Goal: Task Accomplishment & Management: Manage account settings

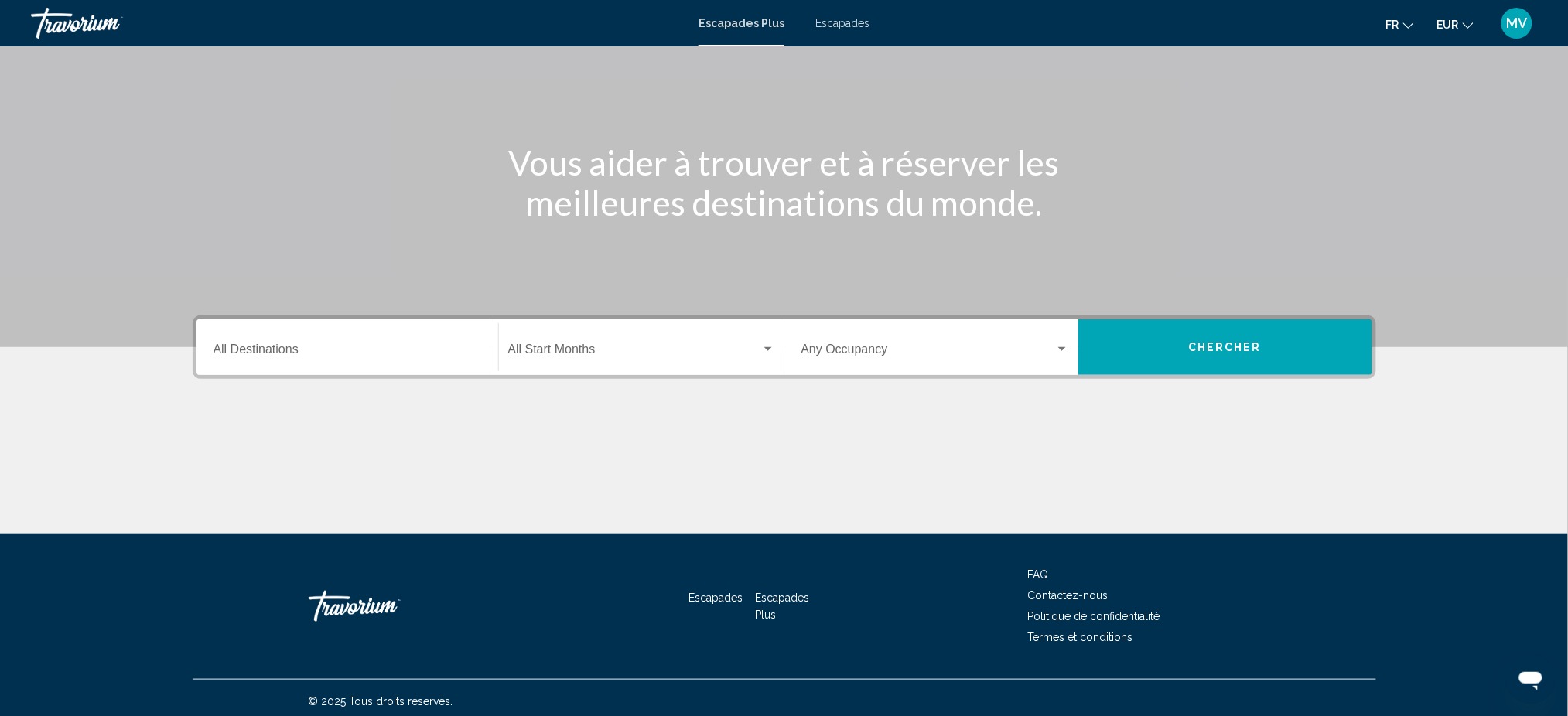
scroll to position [122, 0]
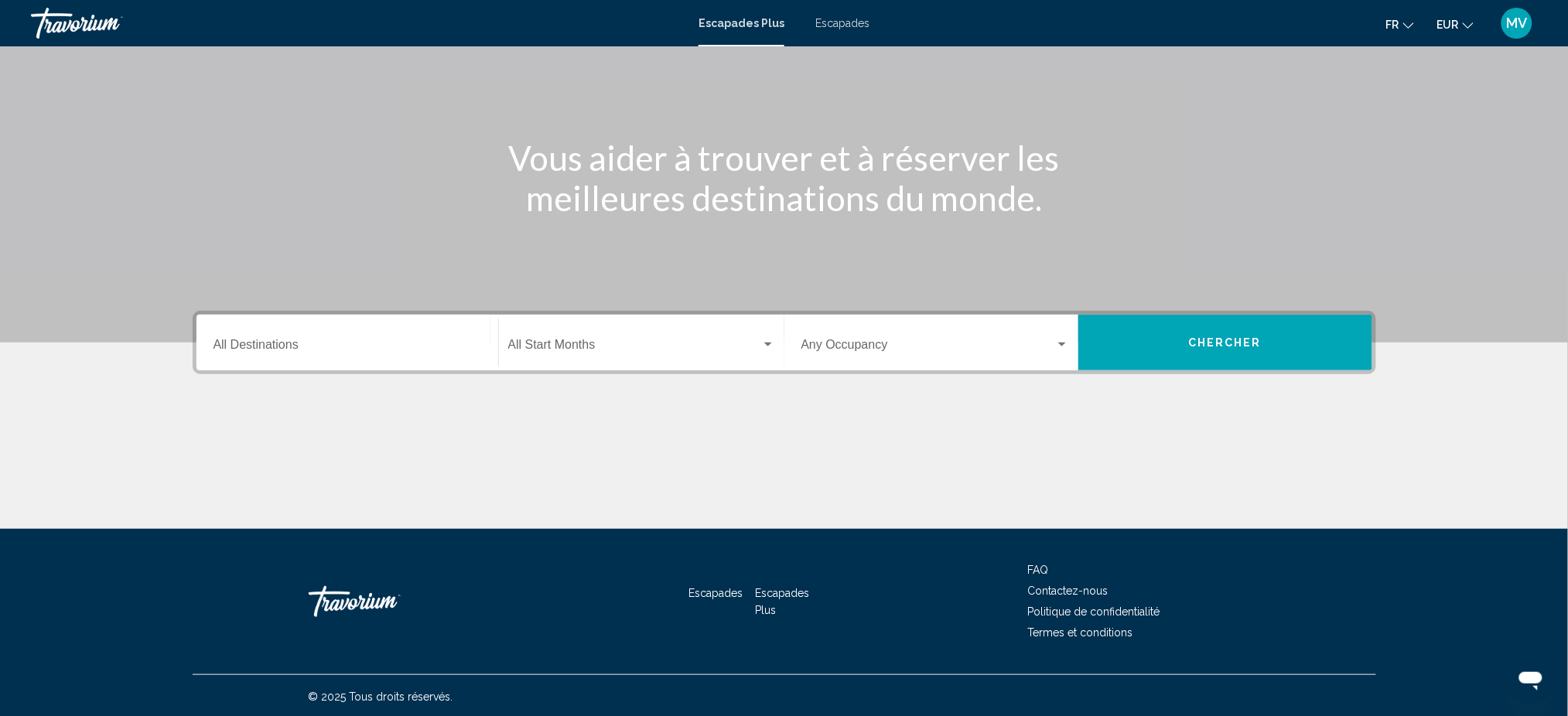
click at [439, 354] on div "Destination All Destinations" at bounding box center [347, 343] width 268 height 49
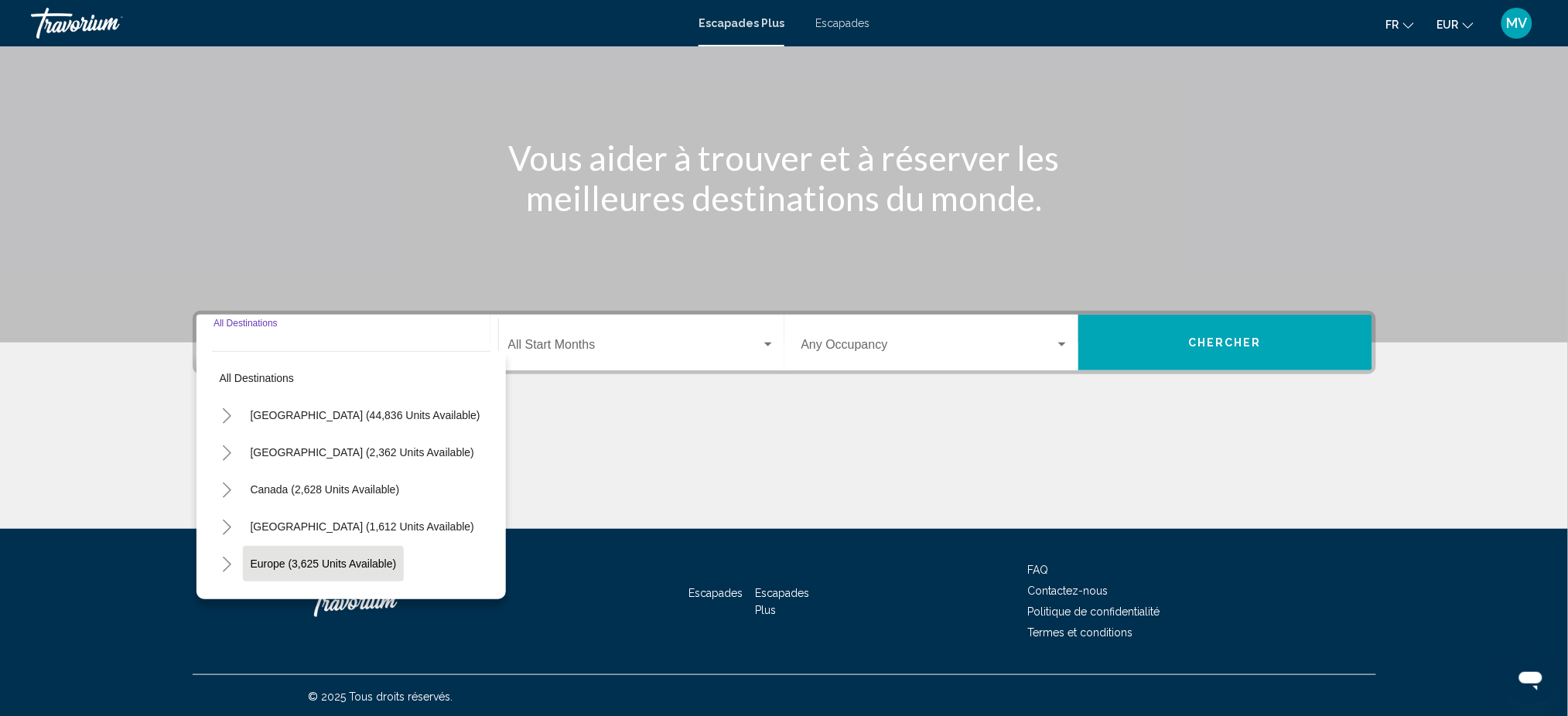
click at [304, 566] on span "Europe (3,625 units available)" at bounding box center [324, 563] width 146 height 13
type input "**********"
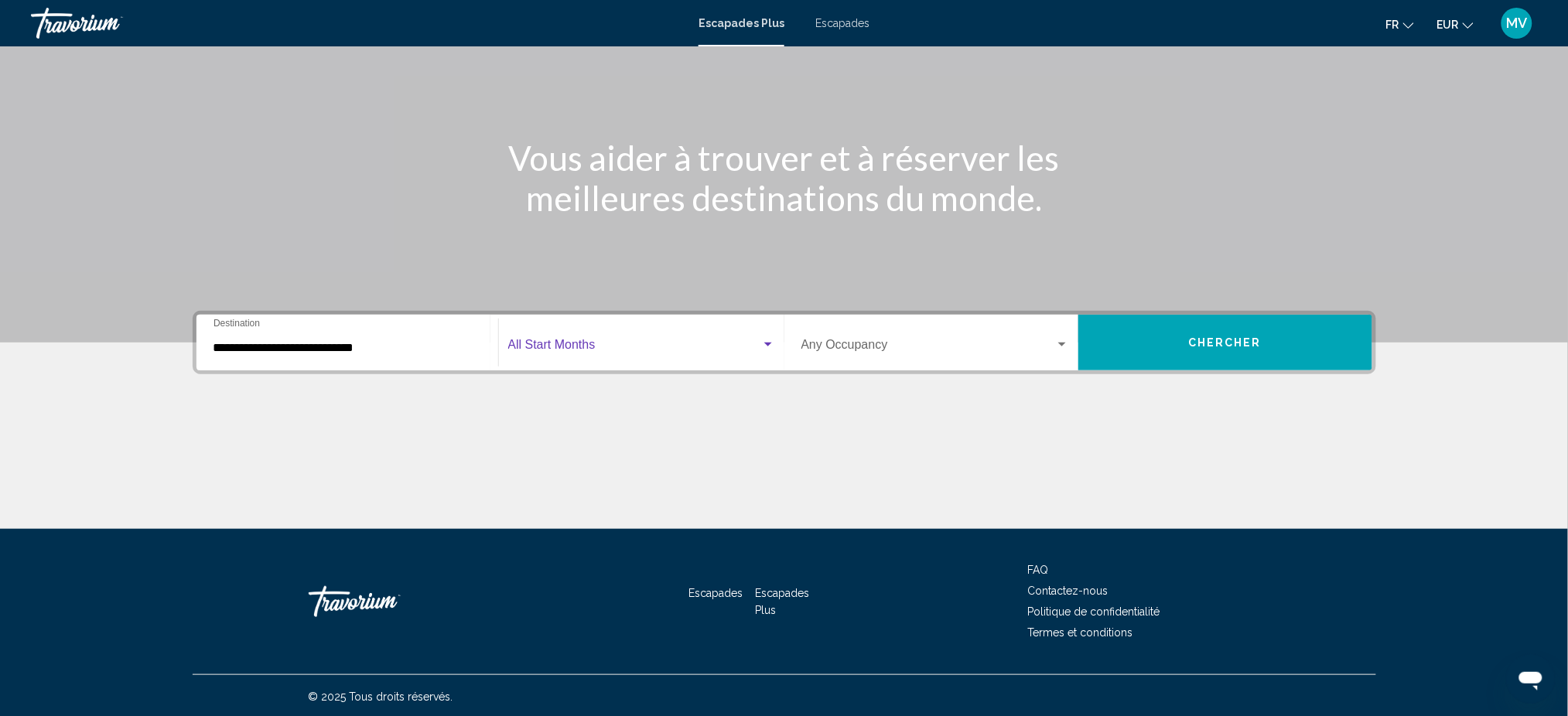
click at [576, 346] on span "Widget de recherche" at bounding box center [635, 348] width 253 height 14
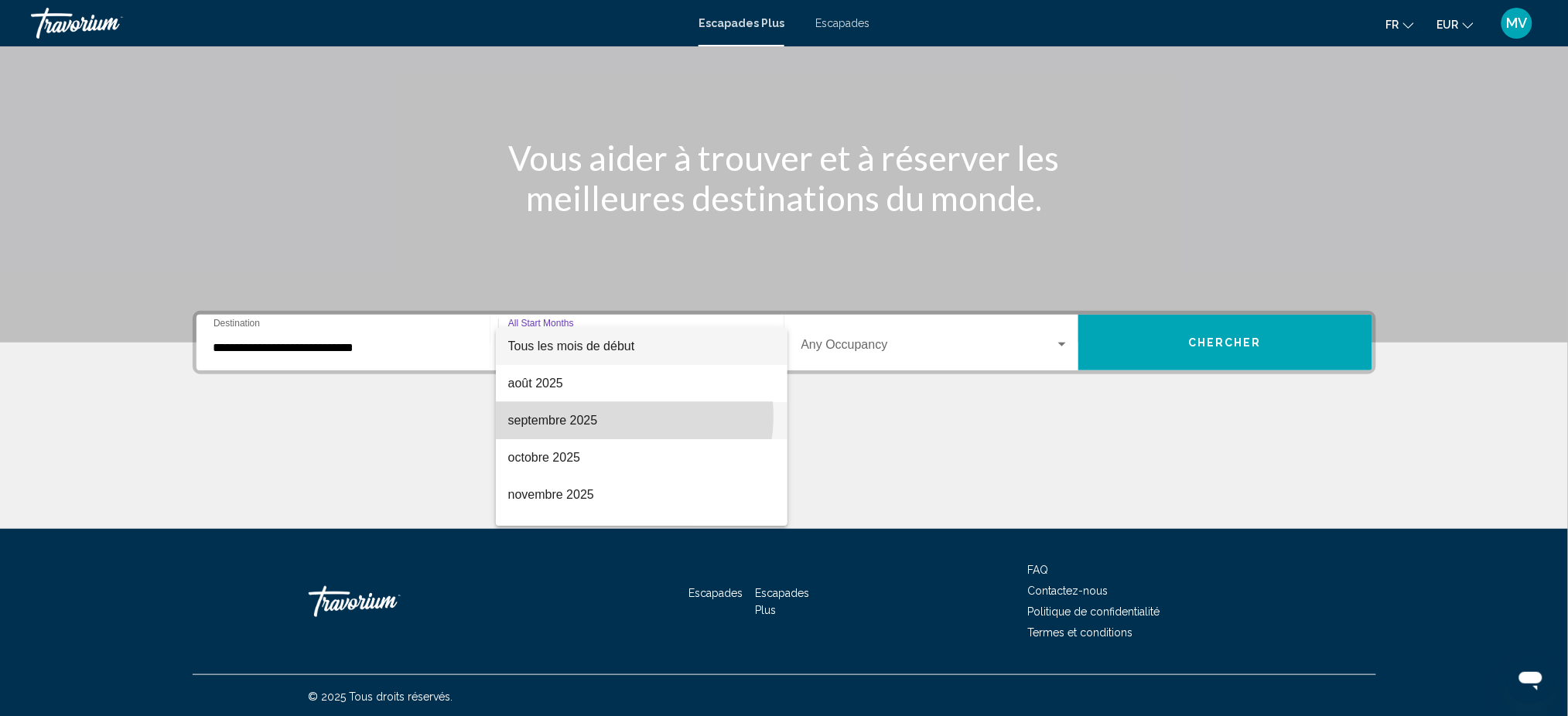
click at [617, 416] on span "septembre 2025" at bounding box center [642, 421] width 267 height 37
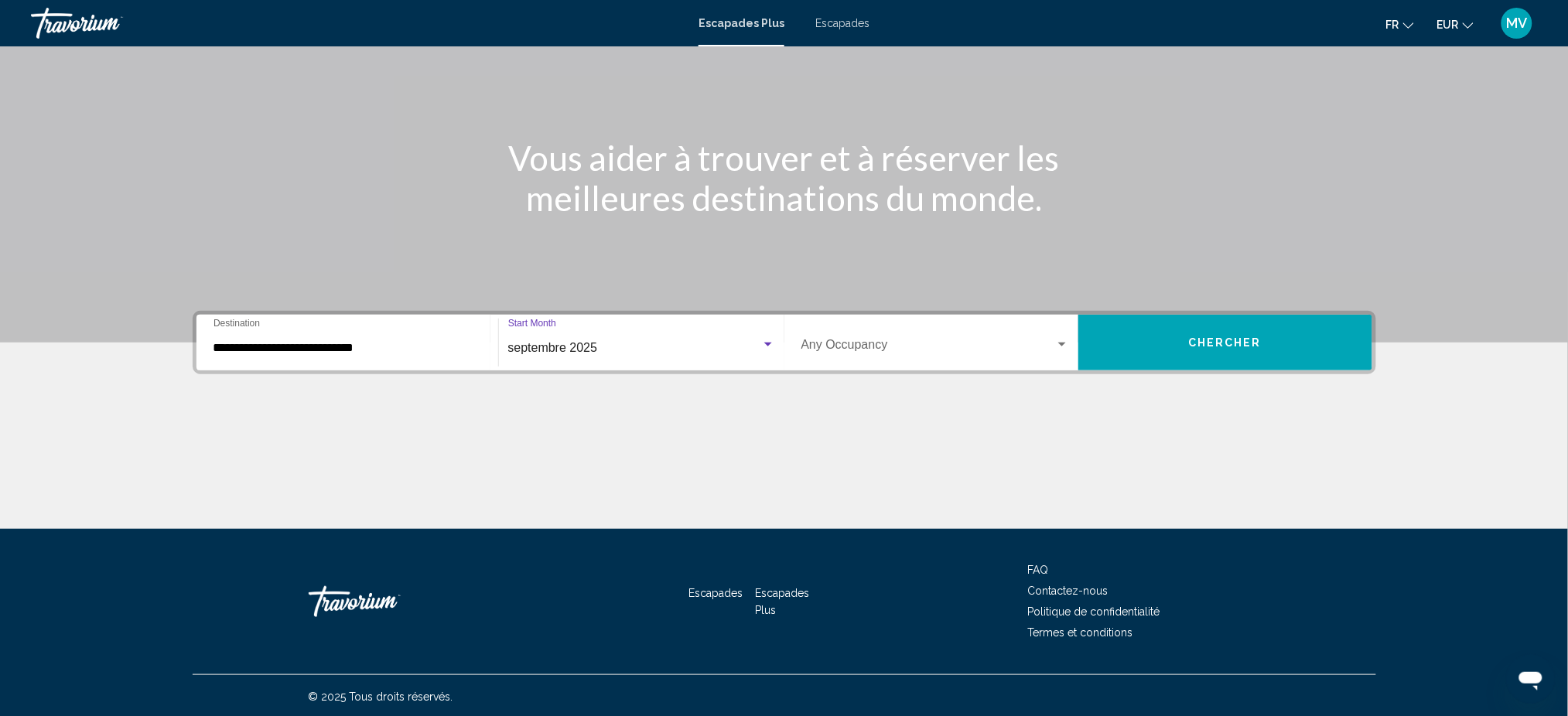
click at [826, 347] on span "Widget de recherche" at bounding box center [928, 348] width 253 height 14
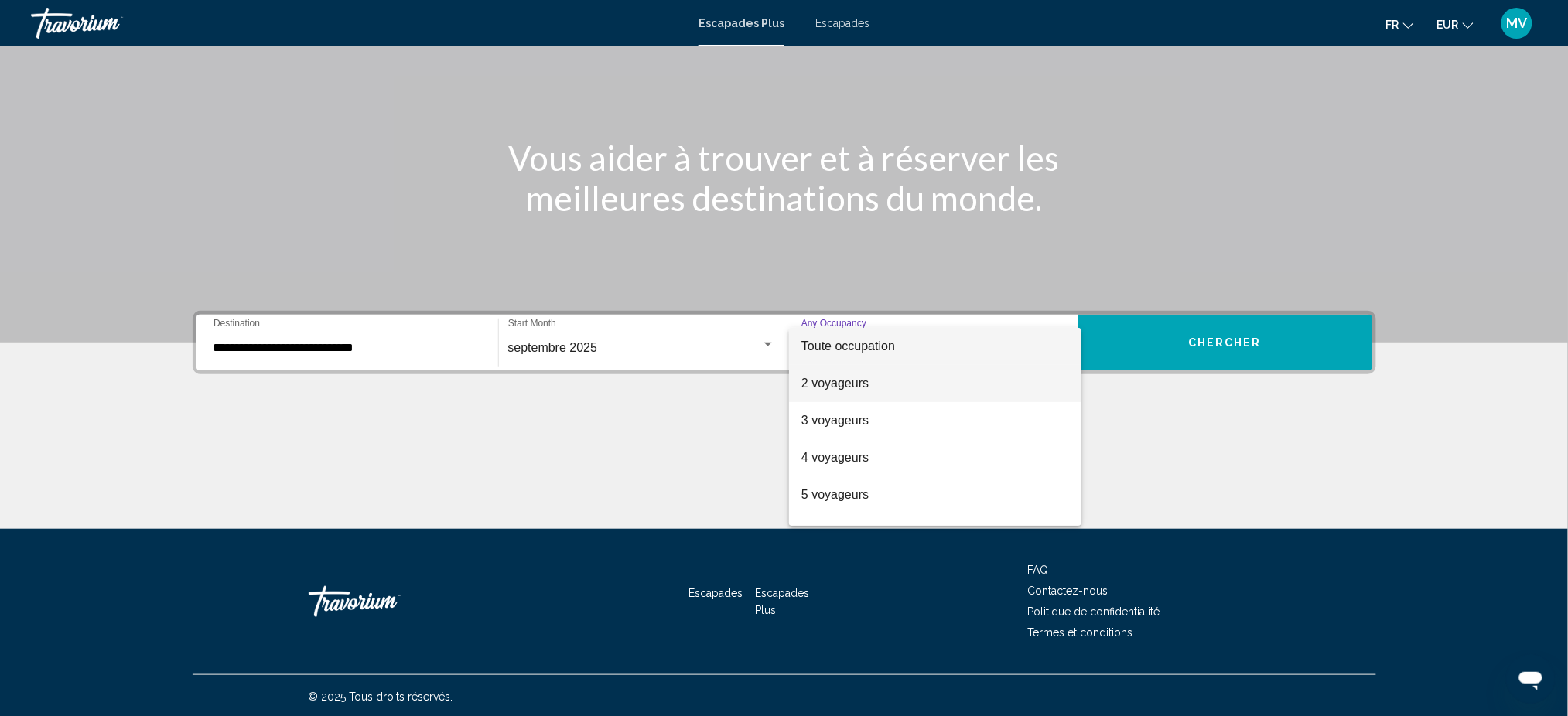
click at [858, 382] on font "2 voyageurs" at bounding box center [835, 383] width 67 height 13
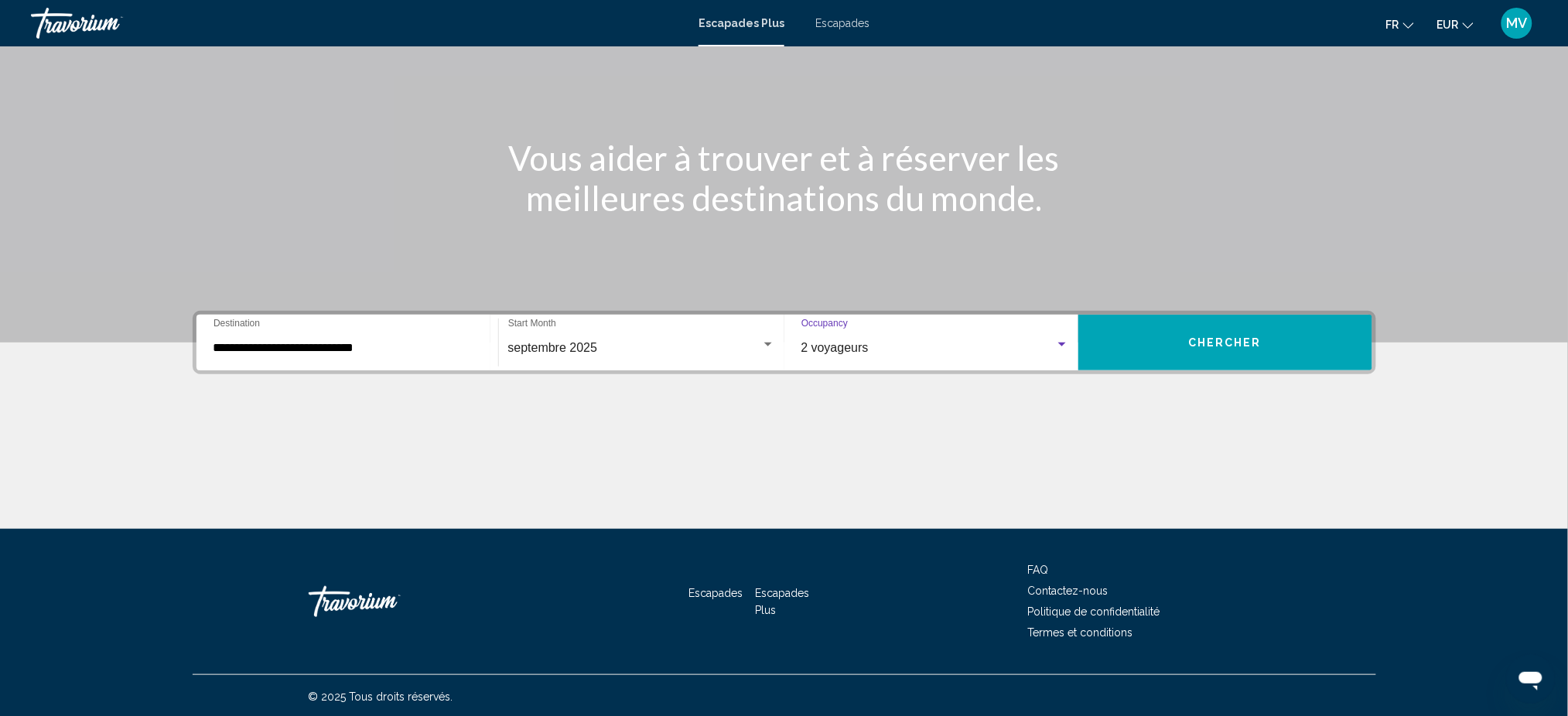
click at [1135, 340] on button "Chercher" at bounding box center [1225, 342] width 294 height 55
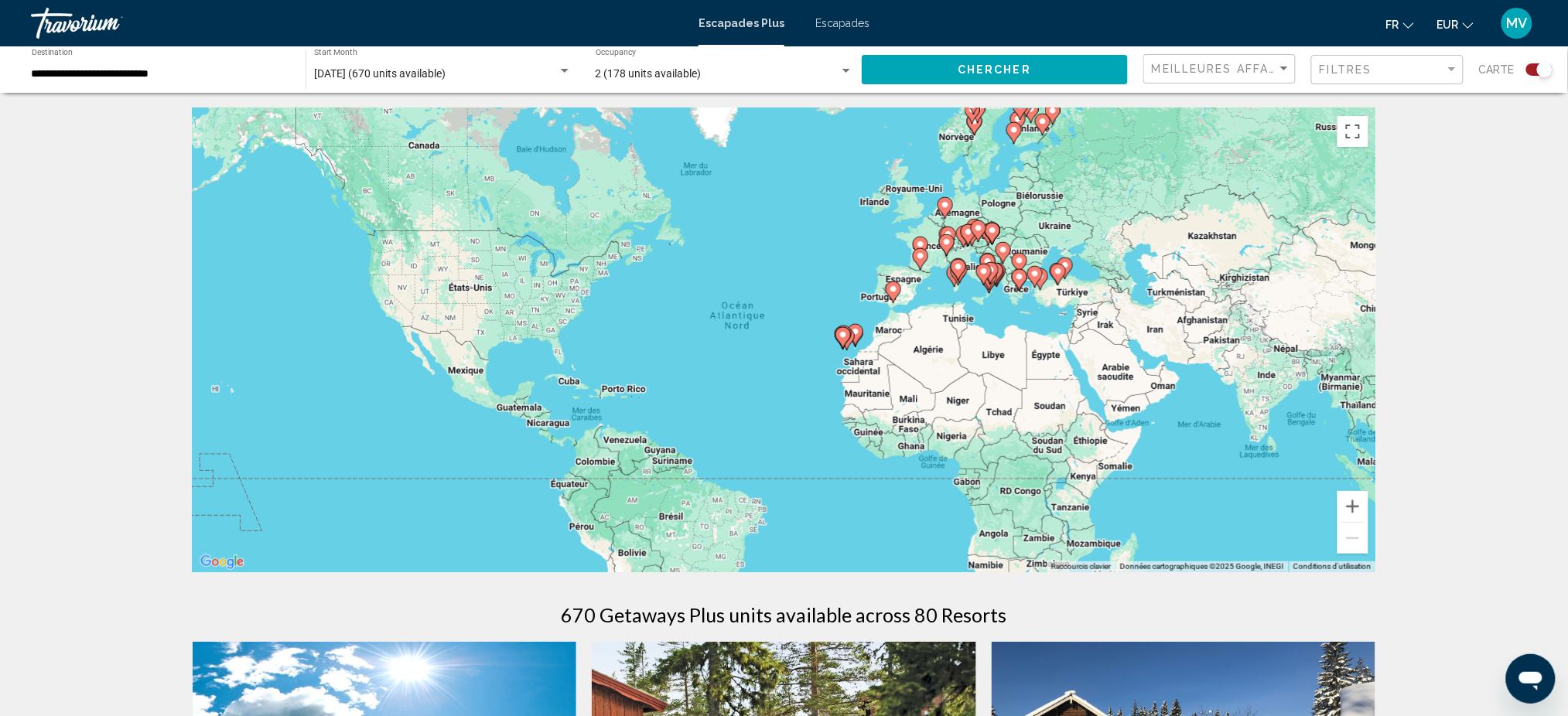
click at [1500, 34] on button "MV" at bounding box center [1517, 23] width 40 height 33
click at [1507, 23] on font "MV" at bounding box center [1517, 23] width 21 height 16
click at [1492, 67] on font "[PERSON_NAME]" at bounding box center [1447, 73] width 111 height 17
click at [1445, 141] on font "Mon compte" at bounding box center [1424, 145] width 65 height 13
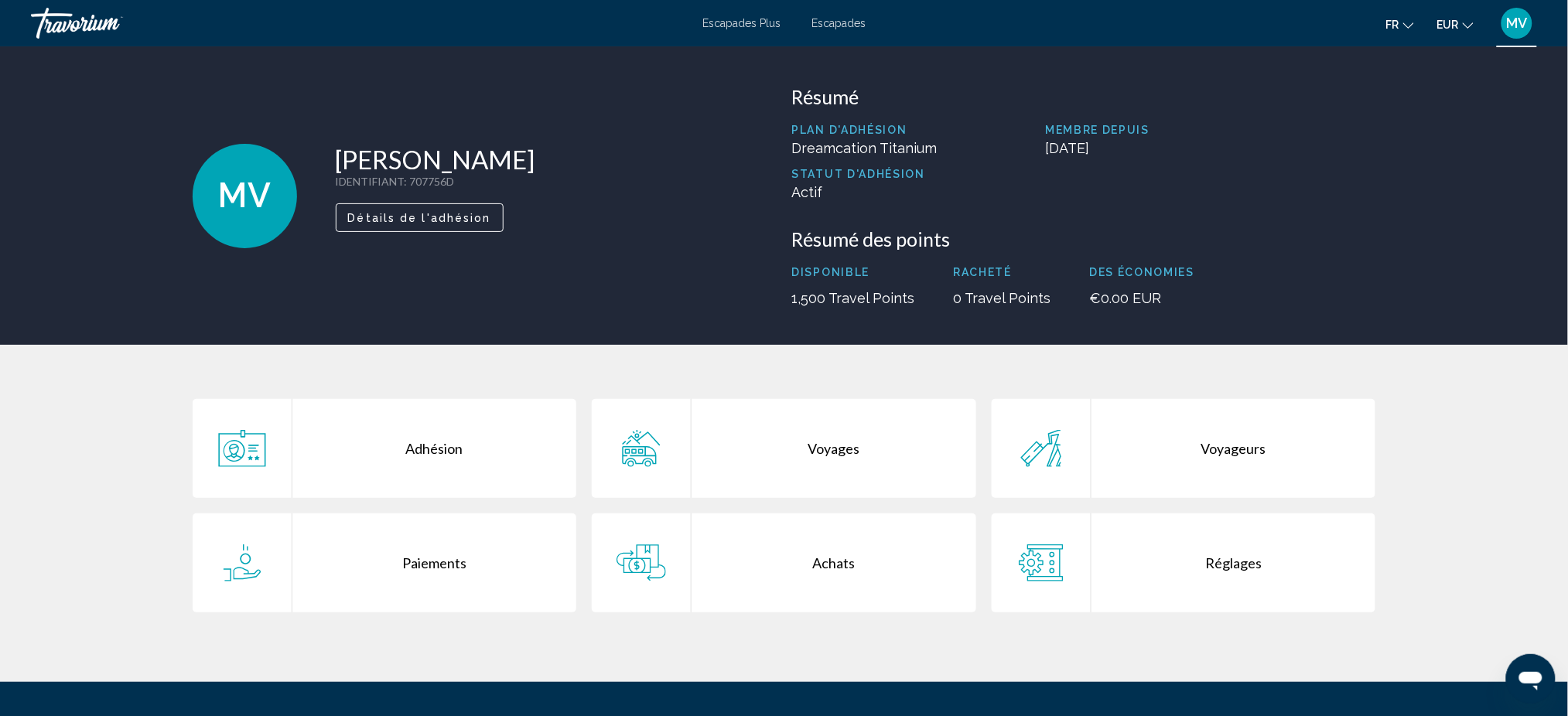
click at [456, 442] on div "Adhésion" at bounding box center [435, 449] width 284 height 99
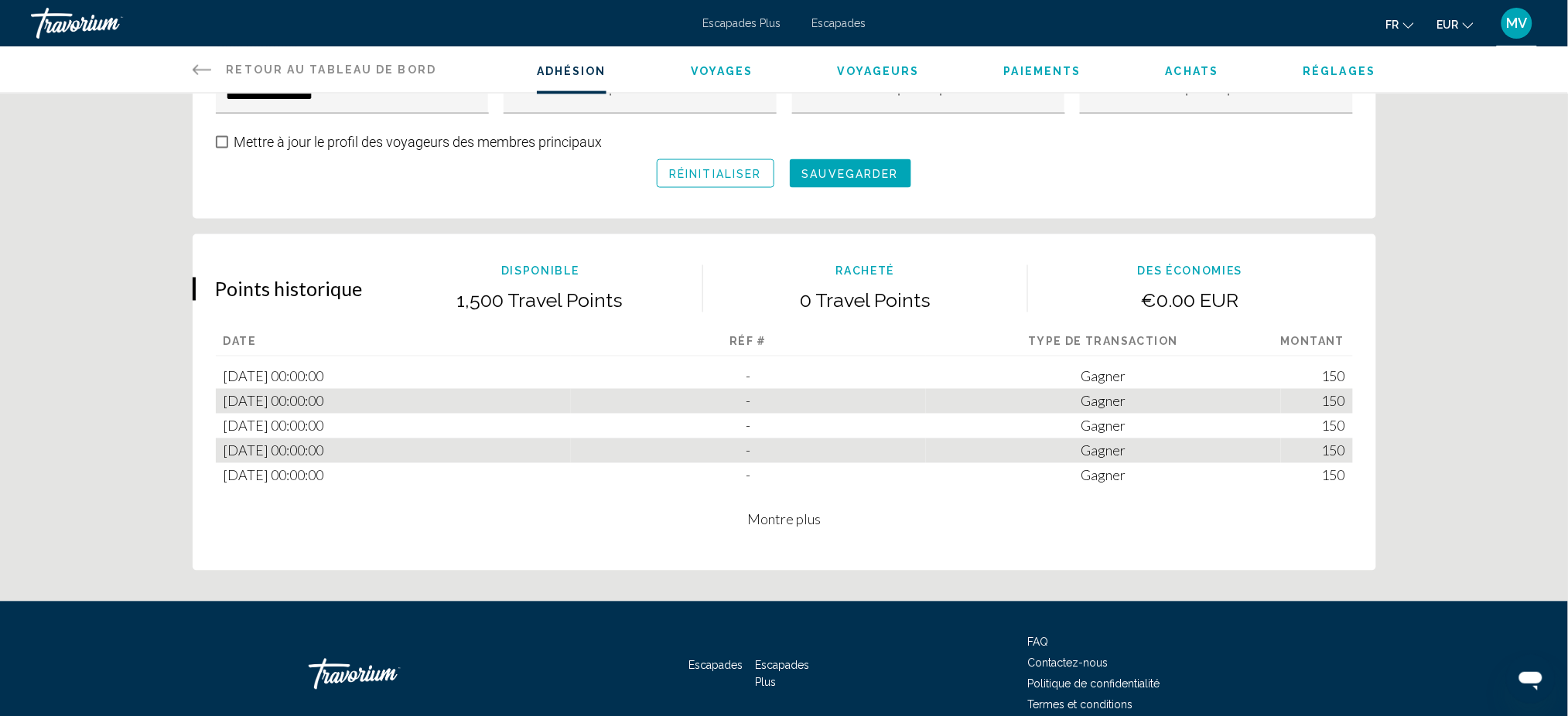
scroll to position [824, 0]
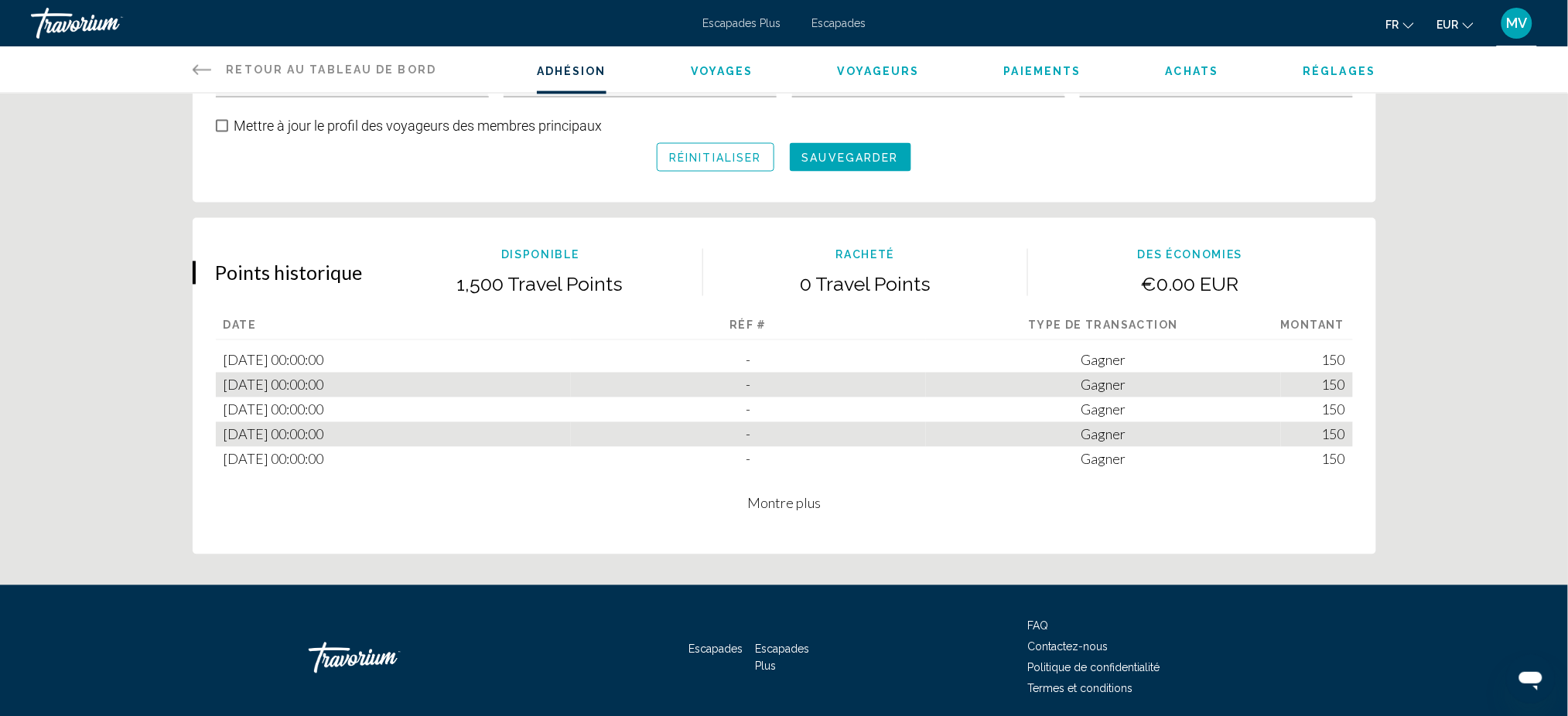
click at [806, 504] on span "Montre plus" at bounding box center [784, 503] width 74 height 17
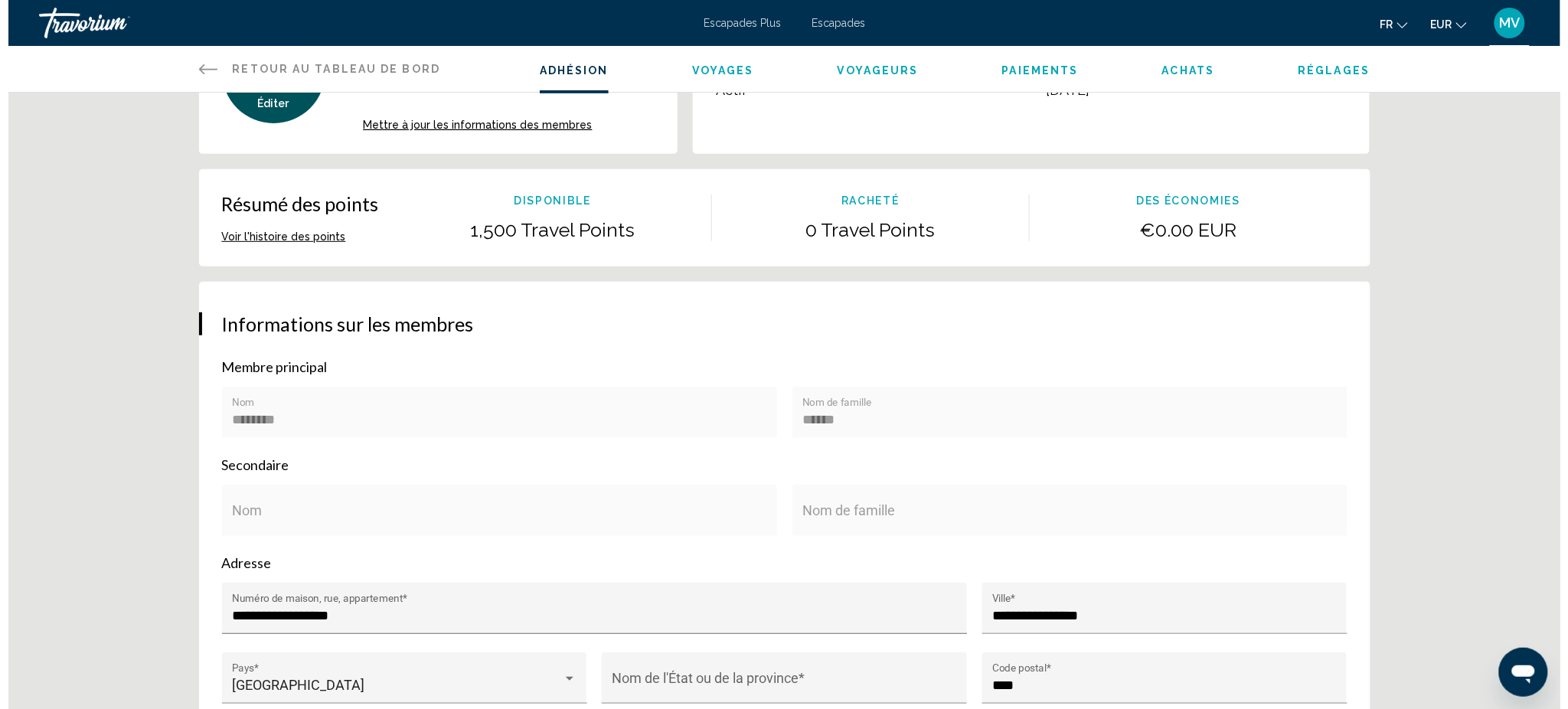
scroll to position [0, 0]
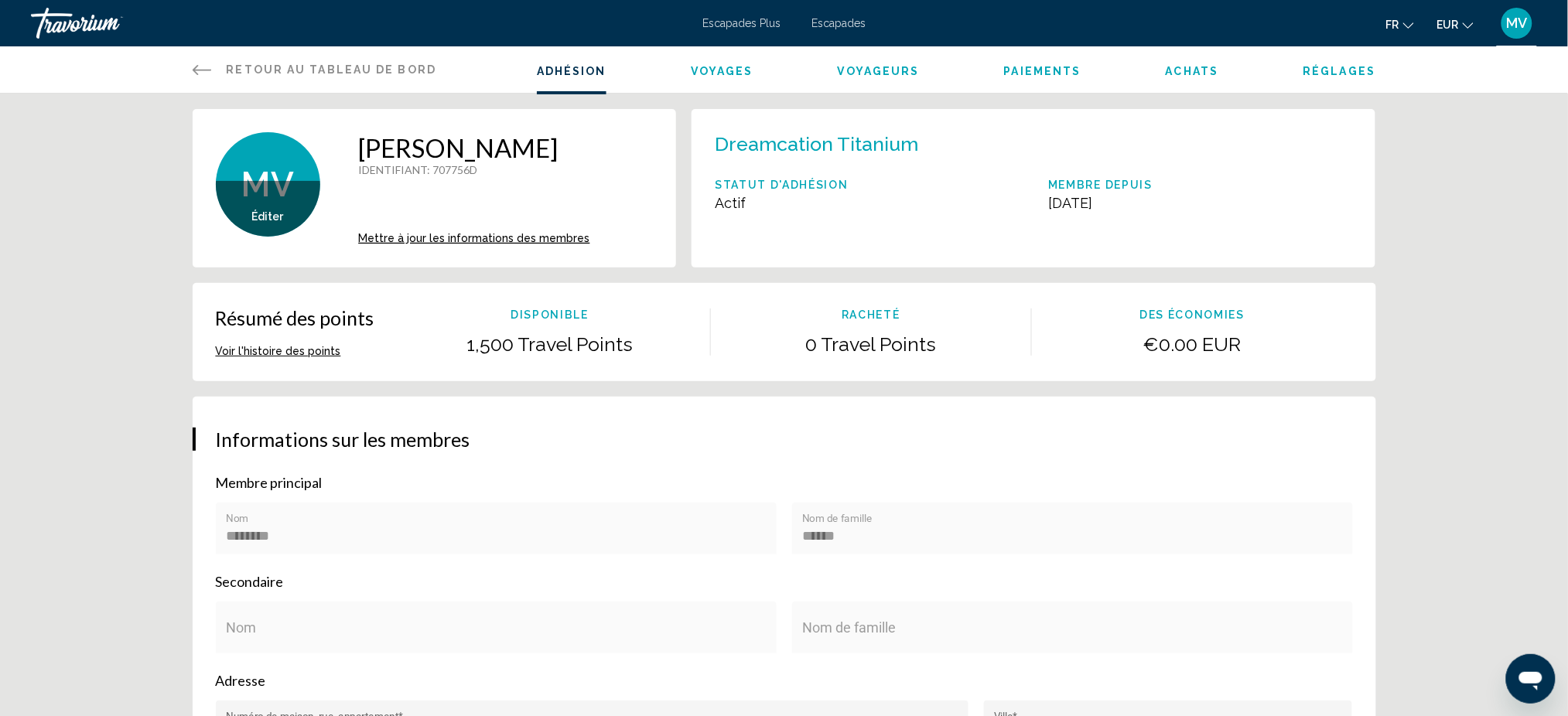
click at [743, 70] on span "Voyages" at bounding box center [721, 70] width 63 height 13
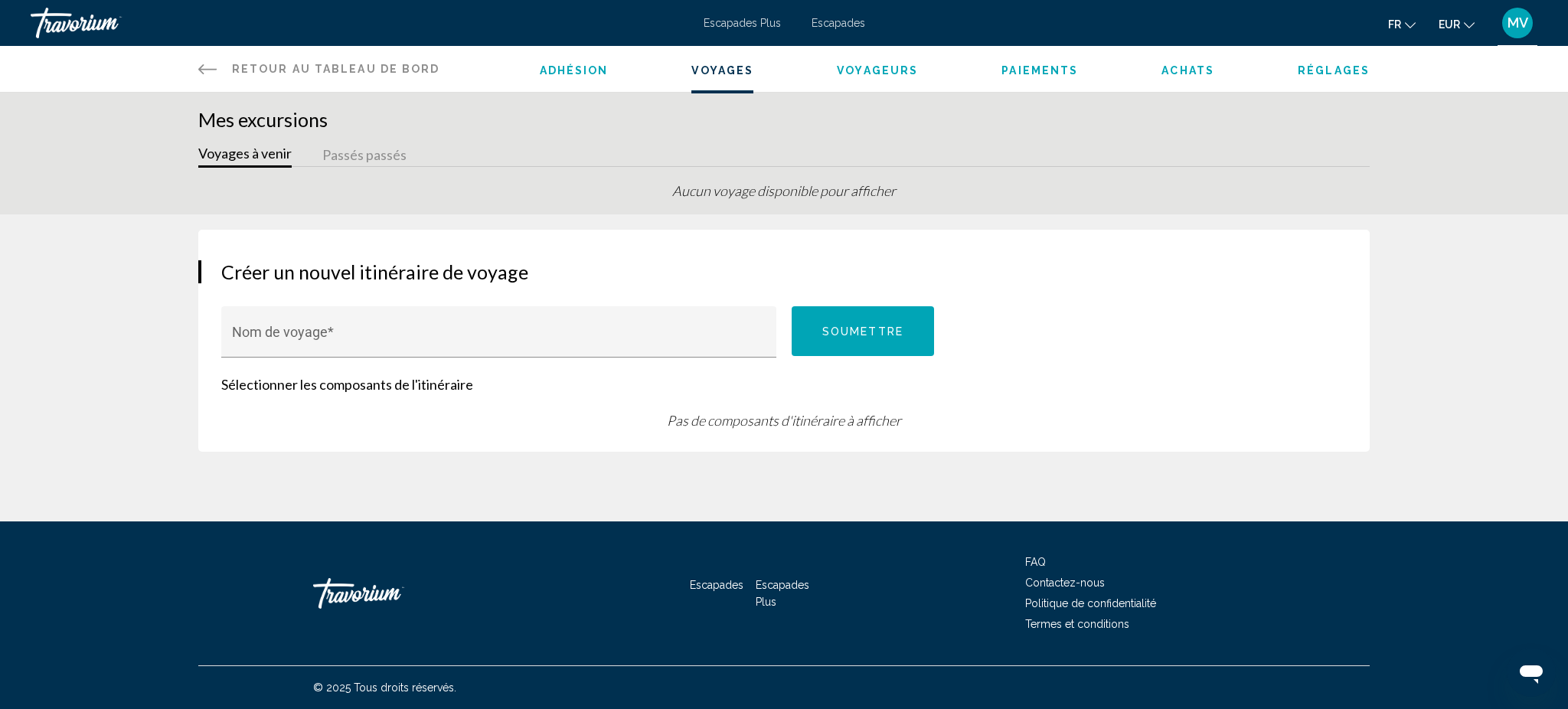
click at [889, 62] on li "Voyageurs" at bounding box center [877, 69] width 81 height 17
click at [1028, 71] on span "Paiements" at bounding box center [1039, 70] width 76 height 12
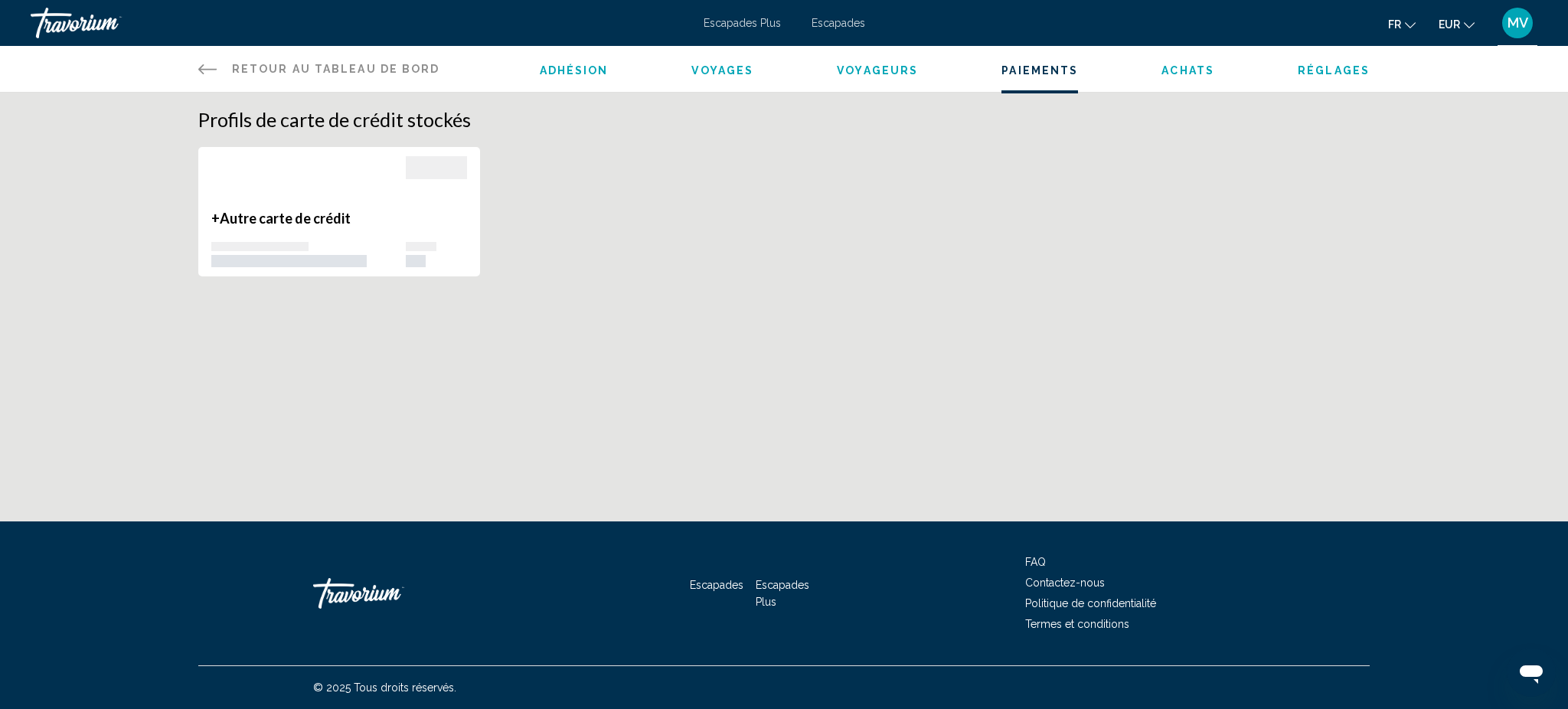
click at [1166, 84] on div "Adhésion Voyages Voyageurs Paiements Achats Réglages" at bounding box center [955, 68] width 831 height 46
click at [1178, 64] on span "Achats" at bounding box center [1188, 70] width 53 height 12
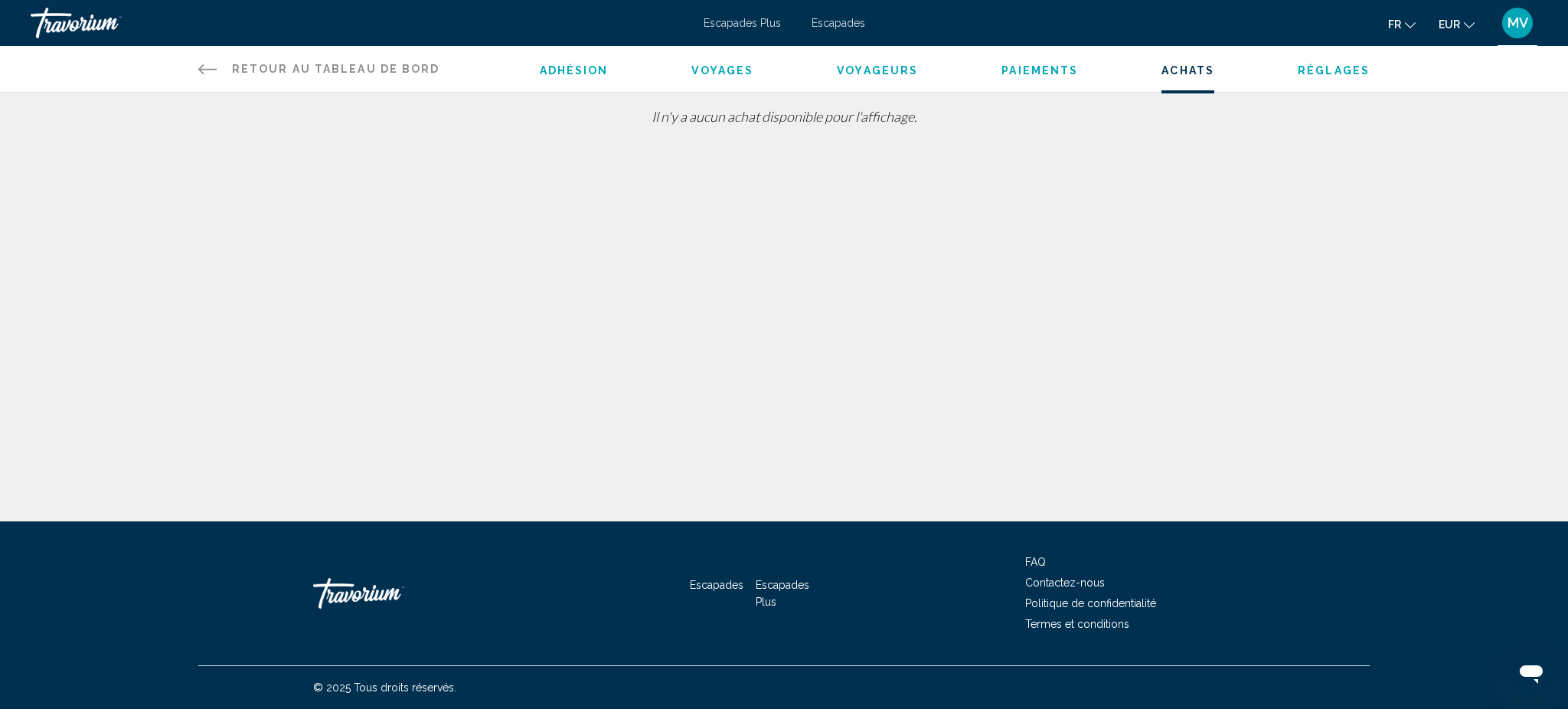
click at [1308, 69] on span "Réglages" at bounding box center [1333, 70] width 72 height 12
